Goal: Find specific page/section: Find specific page/section

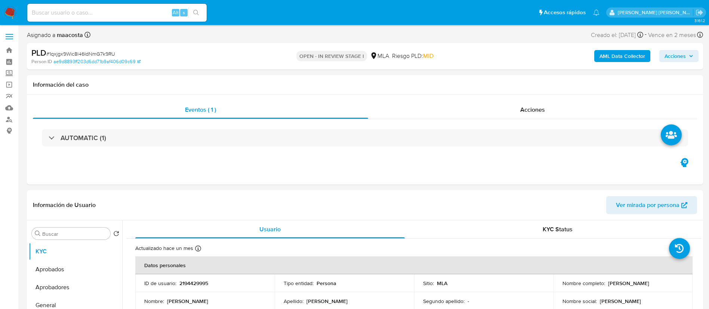
select select "10"
click at [593, 170] on div "Eventos ( 1 ) Acciones AUTOMATIC (1)" at bounding box center [365, 140] width 676 height 90
click at [210, 167] on div "Eventos ( 1 ) Acciones AUTOMATIC (1)" at bounding box center [365, 140] width 676 height 90
click at [287, 164] on div "Eventos ( 1 ) Acciones AUTOMATIC (1)" at bounding box center [365, 140] width 676 height 90
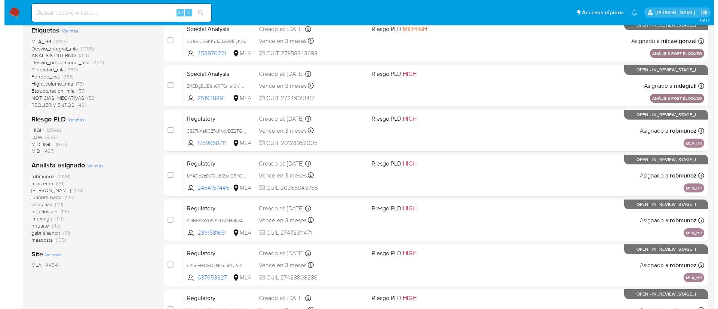
scroll to position [228, 0]
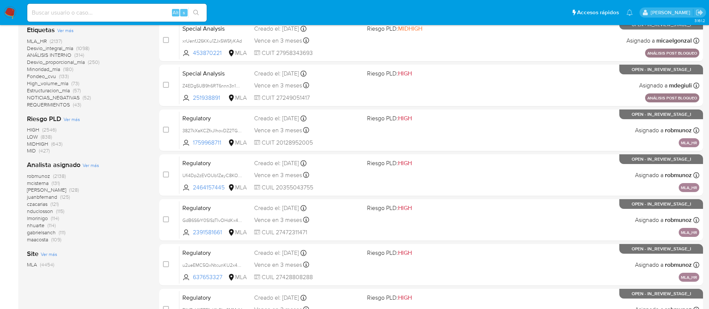
click at [96, 167] on span "Ver más" at bounding box center [91, 165] width 16 height 7
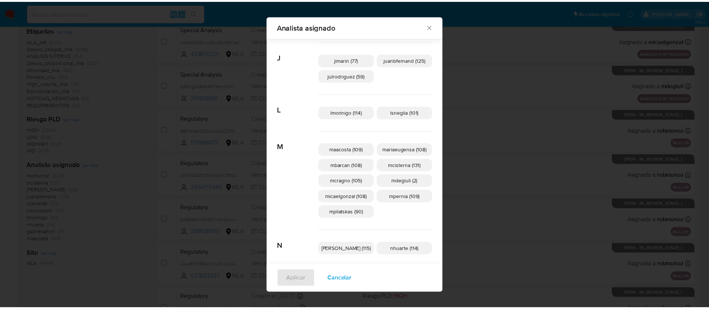
scroll to position [212, 0]
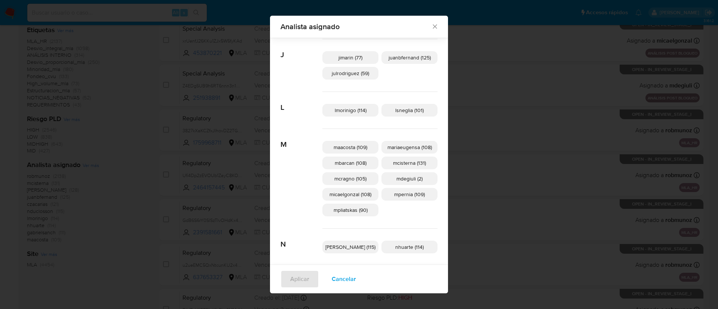
click at [675, 78] on div "Analista asignado Buscar A afaruolo (3) amedzovich (128) aviggiano (5) avilosio…" at bounding box center [359, 154] width 718 height 309
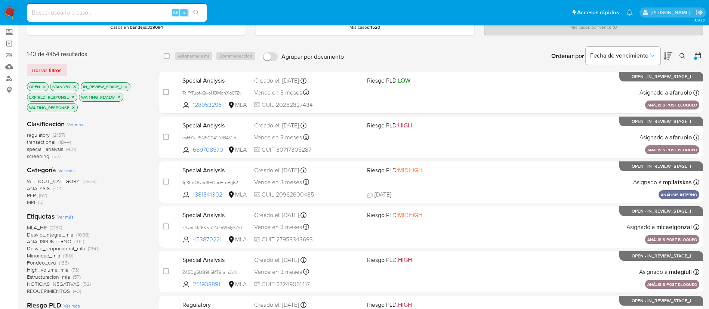
scroll to position [0, 0]
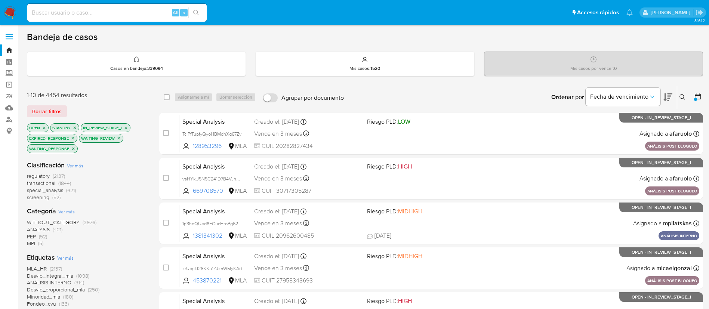
click at [699, 97] on icon at bounding box center [697, 96] width 7 height 7
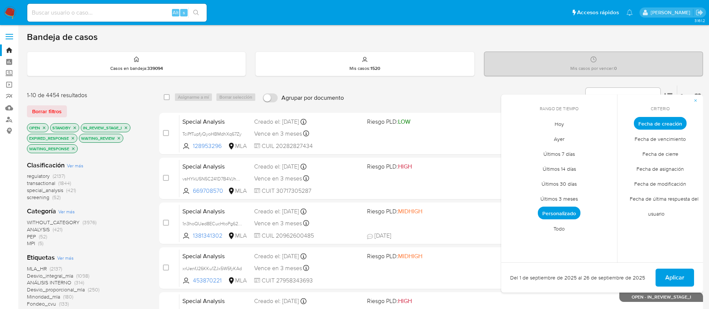
click at [567, 212] on span "Personalizado" at bounding box center [559, 213] width 43 height 13
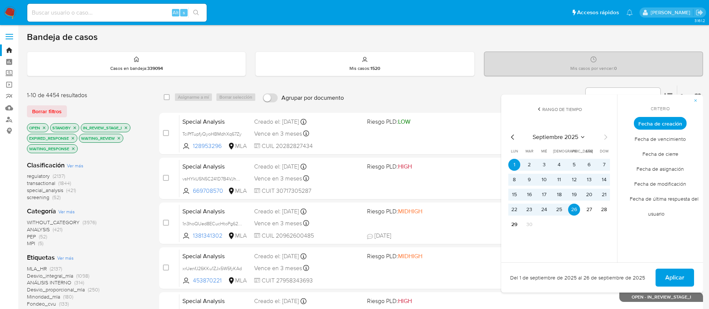
click at [512, 138] on icon "Mes anterior" at bounding box center [512, 137] width 3 height 5
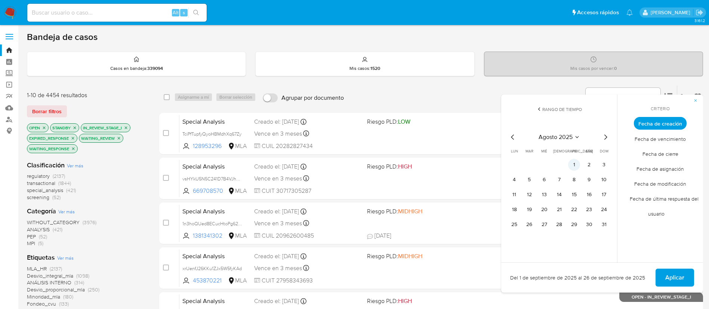
click at [571, 166] on button "1" at bounding box center [574, 165] width 12 height 12
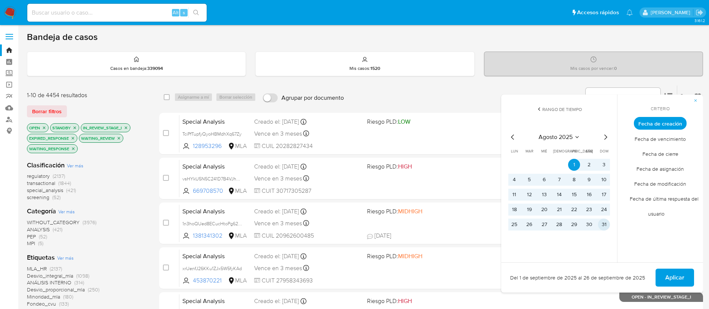
click at [605, 220] on button "31" at bounding box center [604, 225] width 12 height 12
click at [680, 277] on span "Aplicar" at bounding box center [674, 278] width 19 height 16
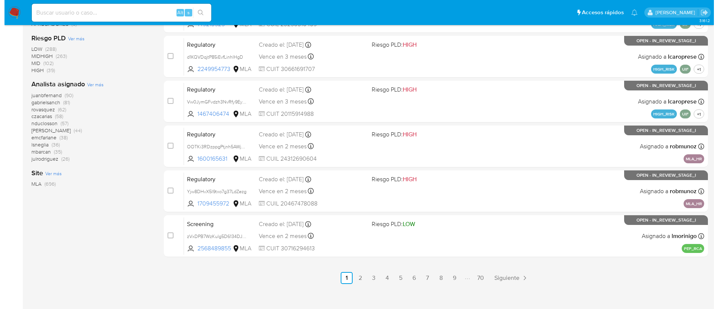
scroll to position [308, 0]
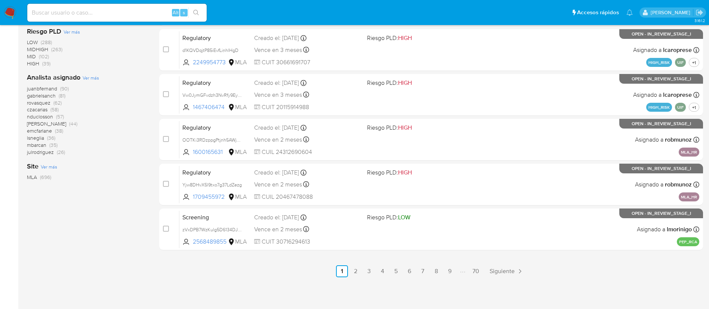
click at [90, 83] on div "Analista asignado Ver más juanbfernand (90) gabrielsanch (81) rovasquez (62) cz…" at bounding box center [87, 114] width 120 height 83
click at [92, 79] on span "Ver más" at bounding box center [91, 77] width 16 height 7
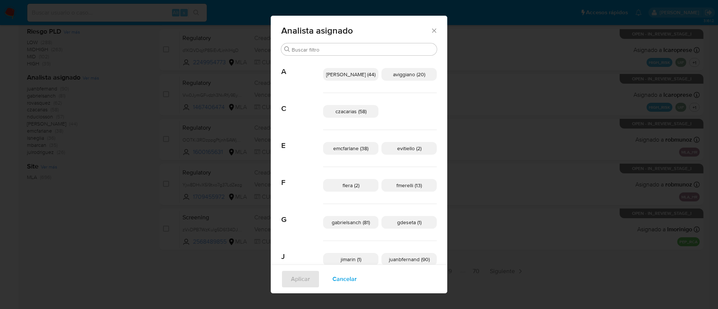
click at [354, 135] on div "emcfarlane (38) evitiello (2)" at bounding box center [380, 148] width 114 height 37
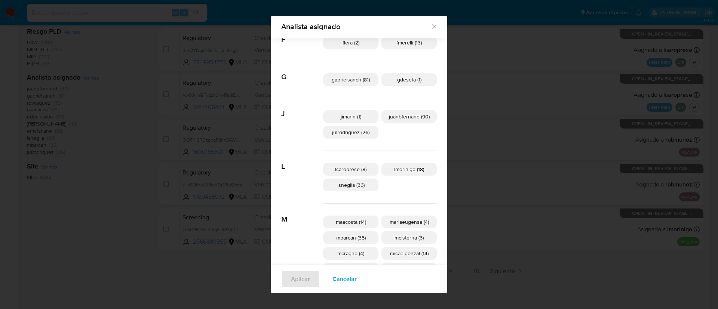
scroll to position [138, 0]
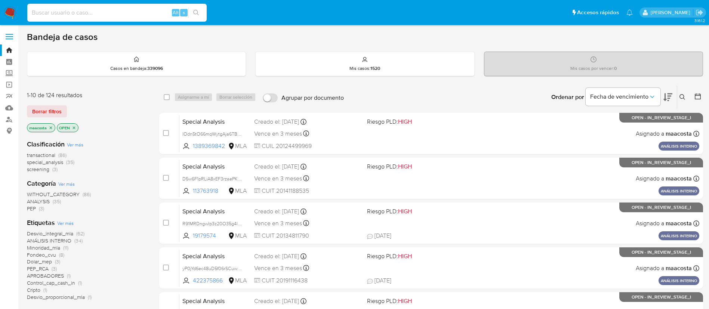
click at [124, 10] on input at bounding box center [116, 13] width 179 height 10
paste input "8ABHZc0vBCEs002OG352rbu2"
type input "8ABHZc0vBCEs002OG352rbu2"
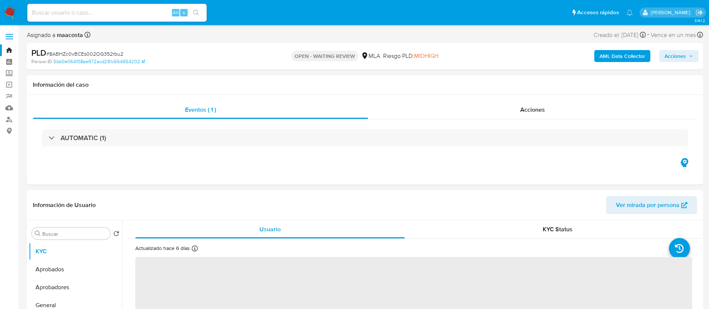
select select "10"
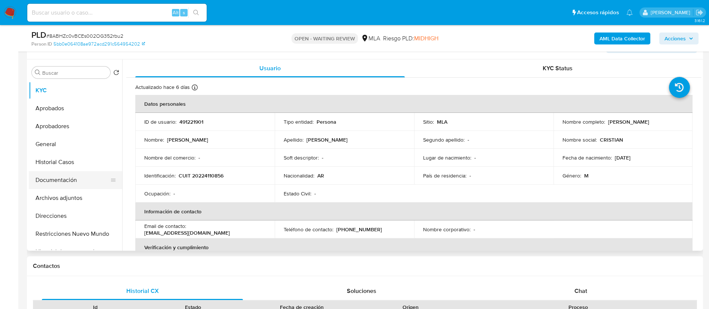
scroll to position [136, 0]
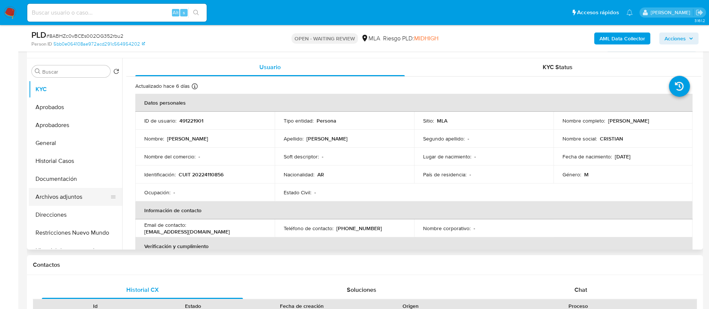
click at [71, 193] on button "Archivos adjuntos" at bounding box center [72, 197] width 87 height 18
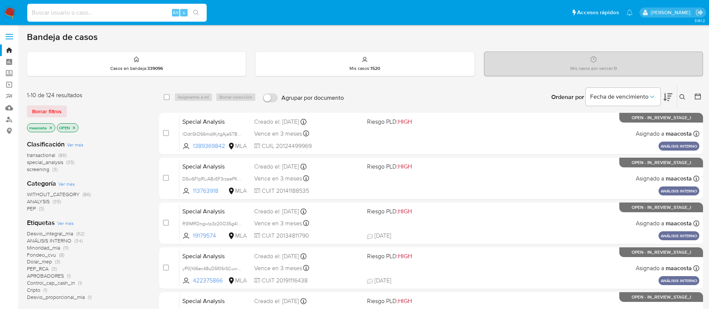
click at [124, 10] on input at bounding box center [116, 13] width 179 height 10
paste input "KvwAgimtcnUCEv5jaTiFQGVu"
type input "KvwAgimtcnUCEv5jaTiFQGVu"
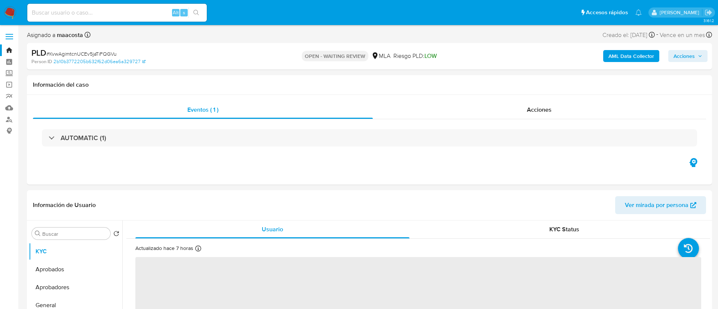
select select "10"
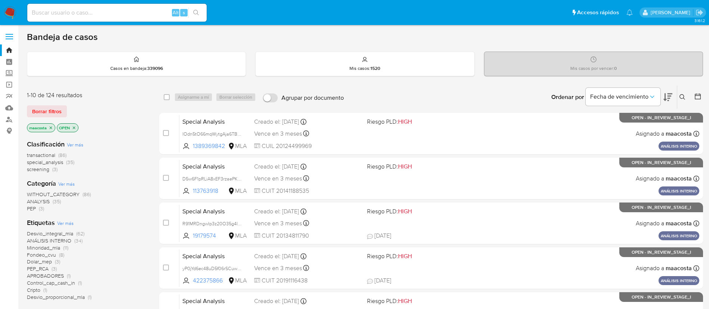
paste input "pwHDZcDyuyGlKkcPH1WVOuFl"
click at [146, 9] on input "pwHDZcDyuyGlKkcPH1WVOuFl" at bounding box center [116, 13] width 179 height 10
type input "pwHDZcDyuyGlKkcPH1WVOuFl"
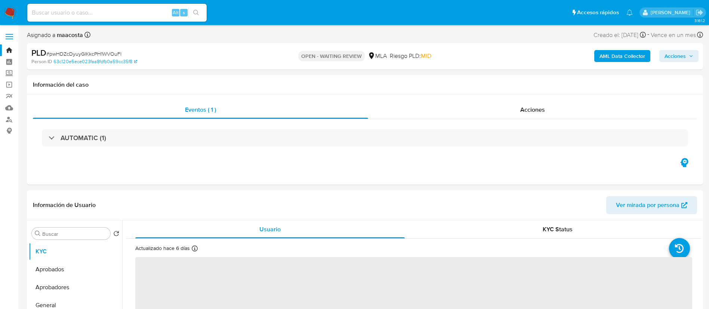
select select "10"
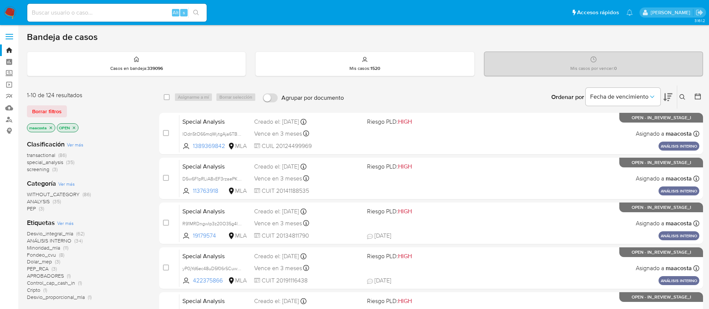
paste input "ya5gOUZotpYR3dCbB7BNeGVW"
click at [160, 15] on input "ya5gOUZotpYR3dCbB7BNeGVW" at bounding box center [116, 13] width 179 height 10
type input "ya5gOUZotpYR3dCbB7BNeGVW"
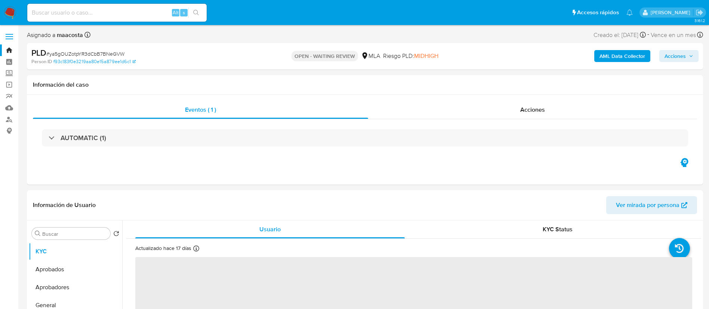
select select "10"
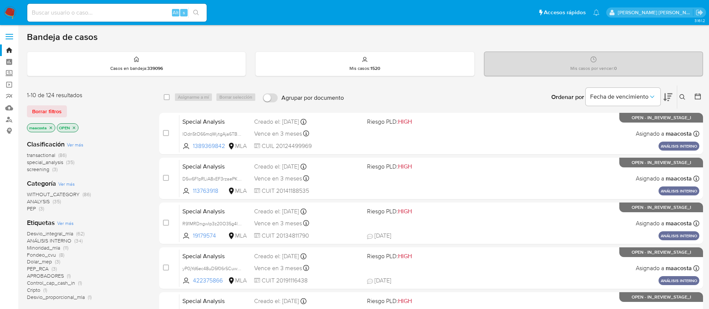
drag, startPoint x: 147, startPoint y: 7, endPoint x: 139, endPoint y: 18, distance: 13.5
click at [139, 18] on div "Alt s" at bounding box center [116, 13] width 179 height 18
paste input "cKD2sNxSYWZcil6dbKKg72xY"
click at [121, 11] on input "cKD2sNxSYWZcil6dbKKg72xY" at bounding box center [116, 13] width 179 height 10
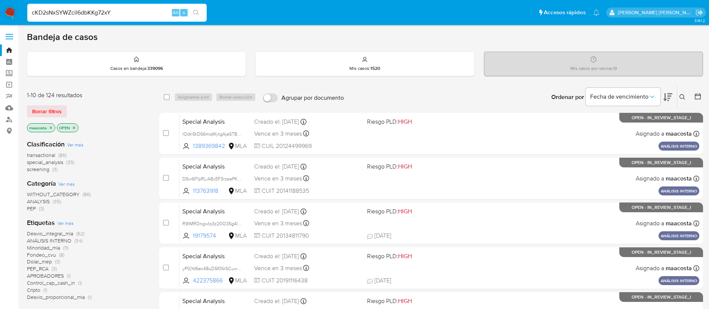
type input "cKD2sNxSYWZcil6dbKKg72xY"
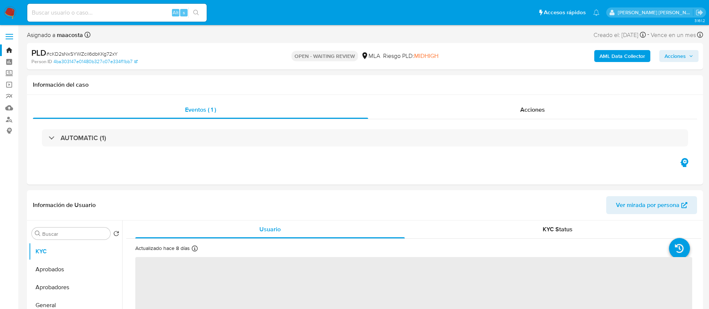
select select "10"
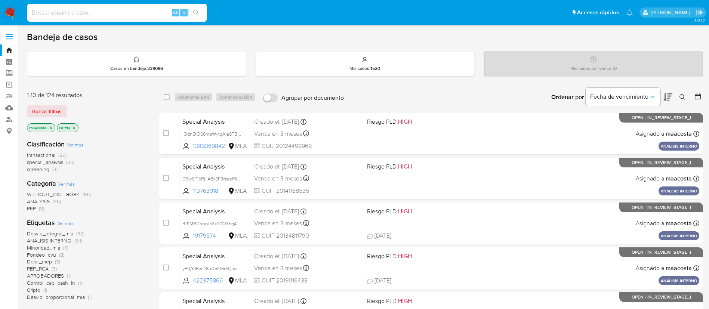
paste input "R3c9QrMHsdn8rNaGn9co7YIn"
click at [124, 10] on input "R3c9QrMHsdn8rNaGn9co7YIn" at bounding box center [116, 13] width 179 height 10
type input "R3c9QrMHsdn8rNaGn9co7YIn"
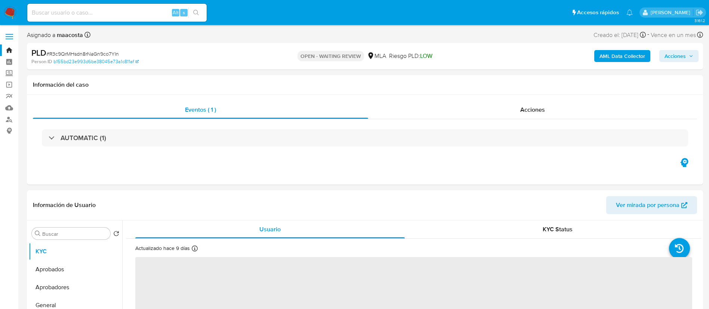
select select "10"
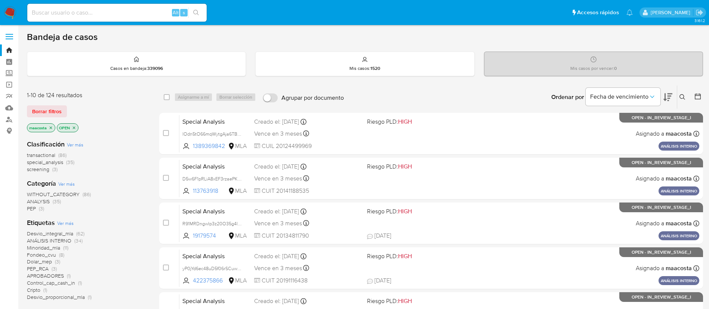
click at [108, 18] on div "Alt s" at bounding box center [116, 13] width 179 height 18
click at [94, 16] on input at bounding box center [116, 13] width 179 height 10
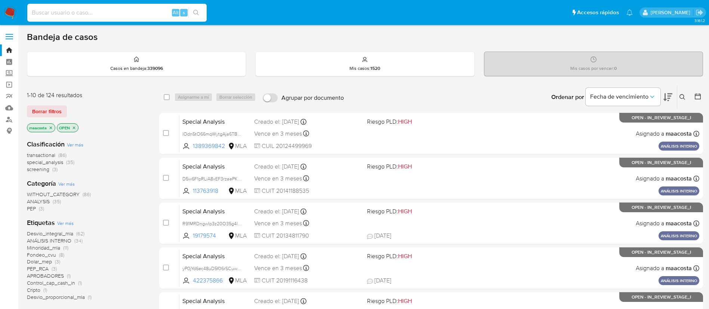
paste input "rLUYOAm3Y0dTdIA8bF1roKVc"
type input "rLUYOAm3Y0dTdIA8bF1roKVc"
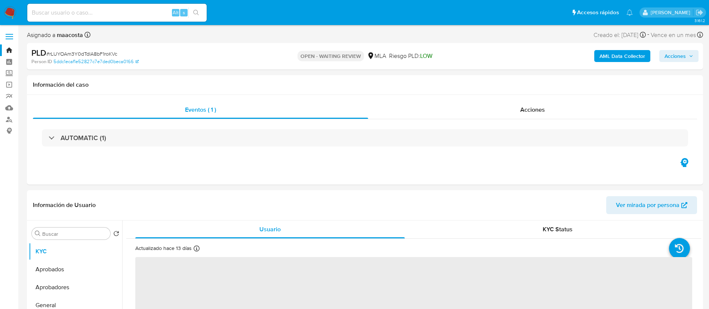
select select "10"
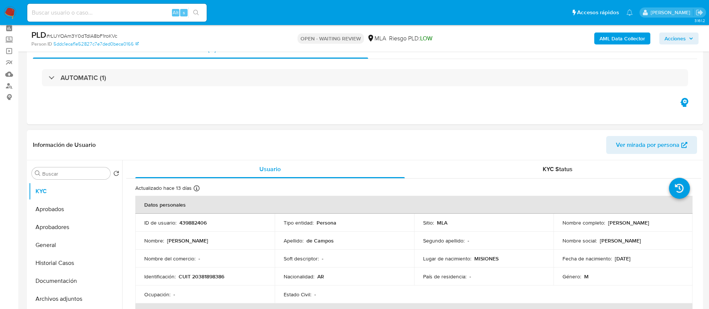
scroll to position [48, 0]
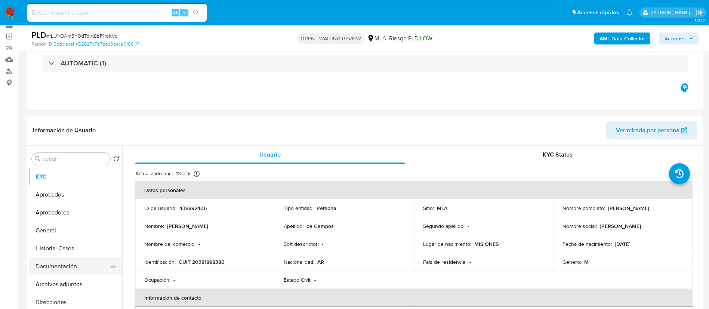
click at [68, 268] on button "Documentación" at bounding box center [72, 267] width 87 height 18
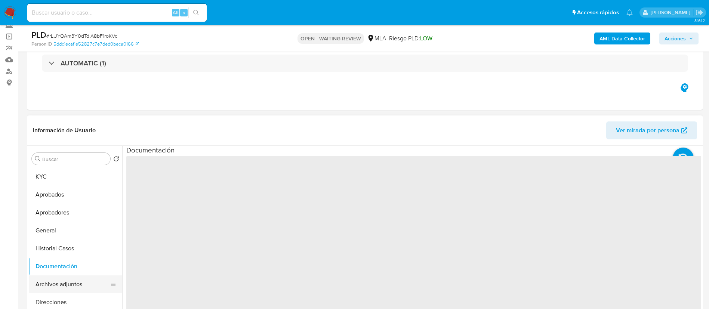
click at [69, 290] on button "Archivos adjuntos" at bounding box center [72, 285] width 87 height 18
